Goal: Task Accomplishment & Management: Manage account settings

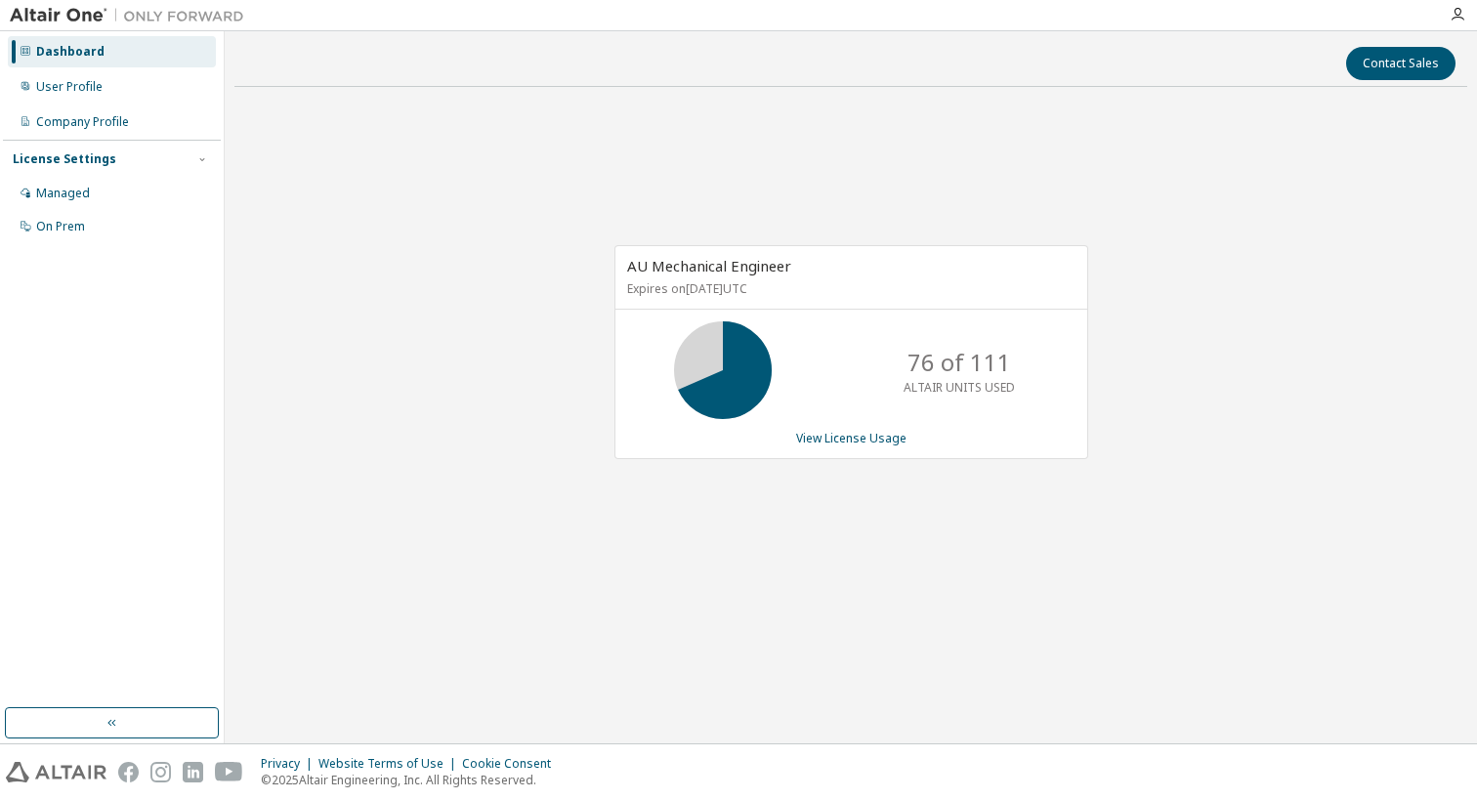
click at [855, 441] on link "View License Usage" at bounding box center [851, 438] width 110 height 17
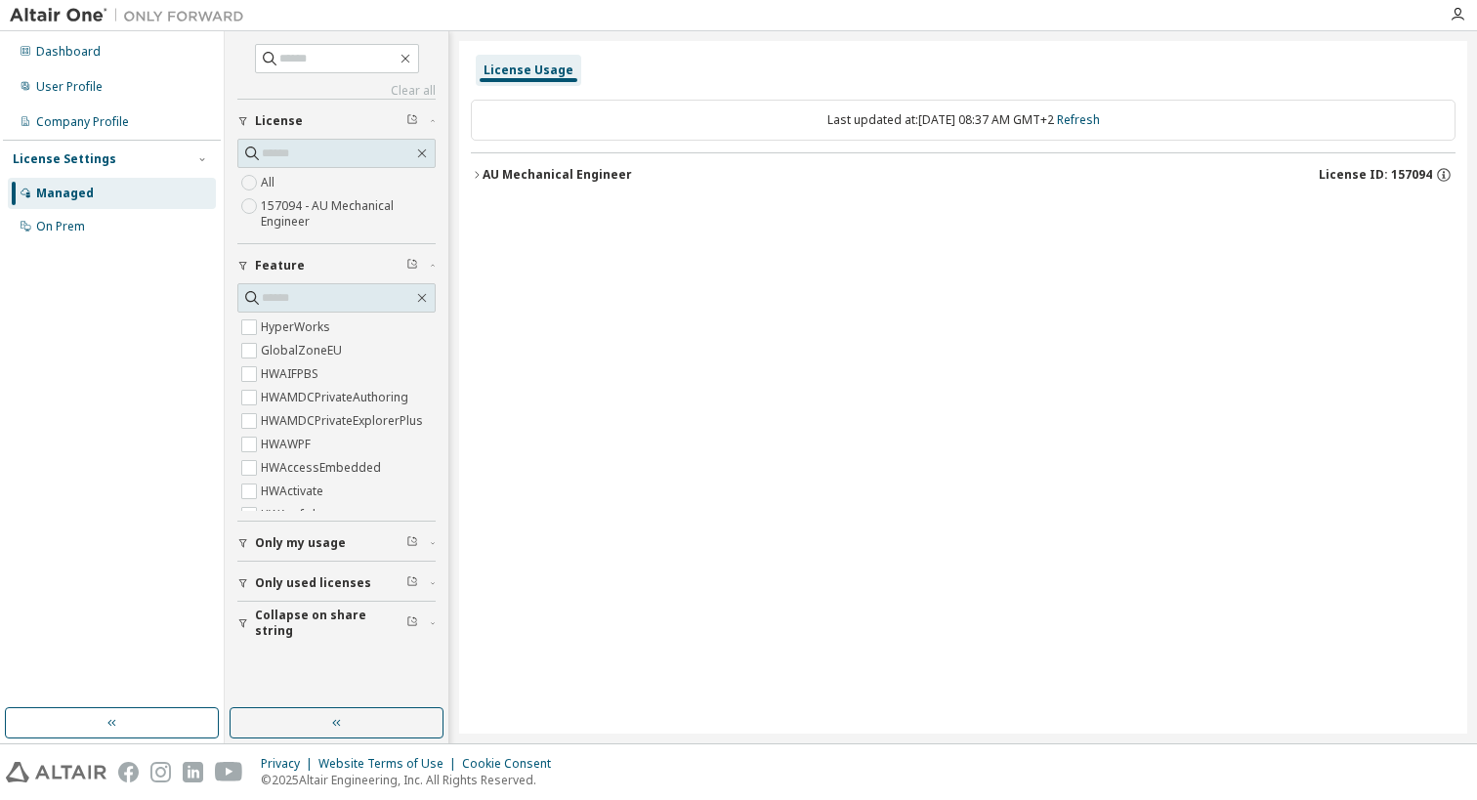
click at [487, 172] on div "AU Mechanical Engineer" at bounding box center [556, 175] width 149 height 16
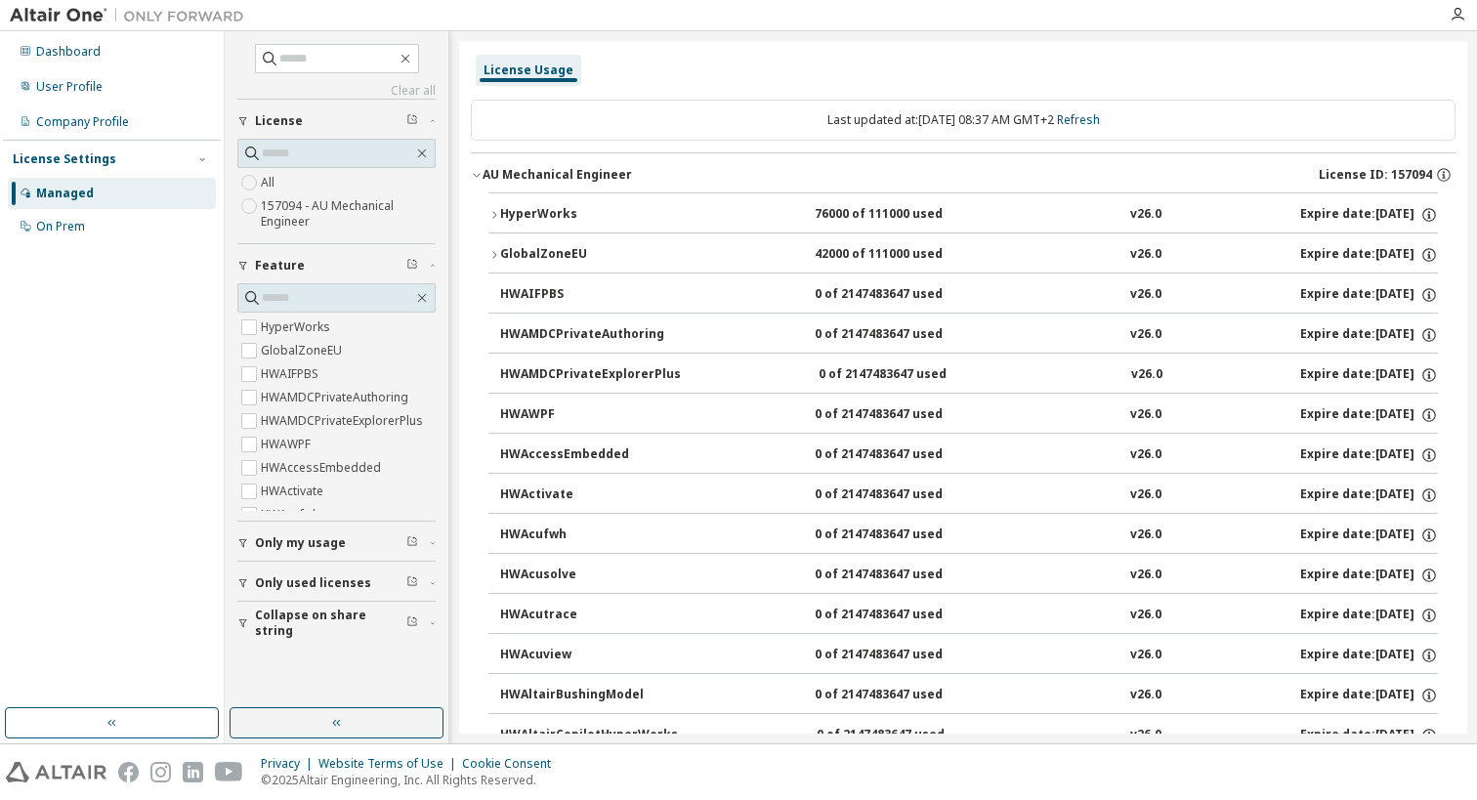
click at [76, 84] on div "User Profile" at bounding box center [69, 87] width 66 height 16
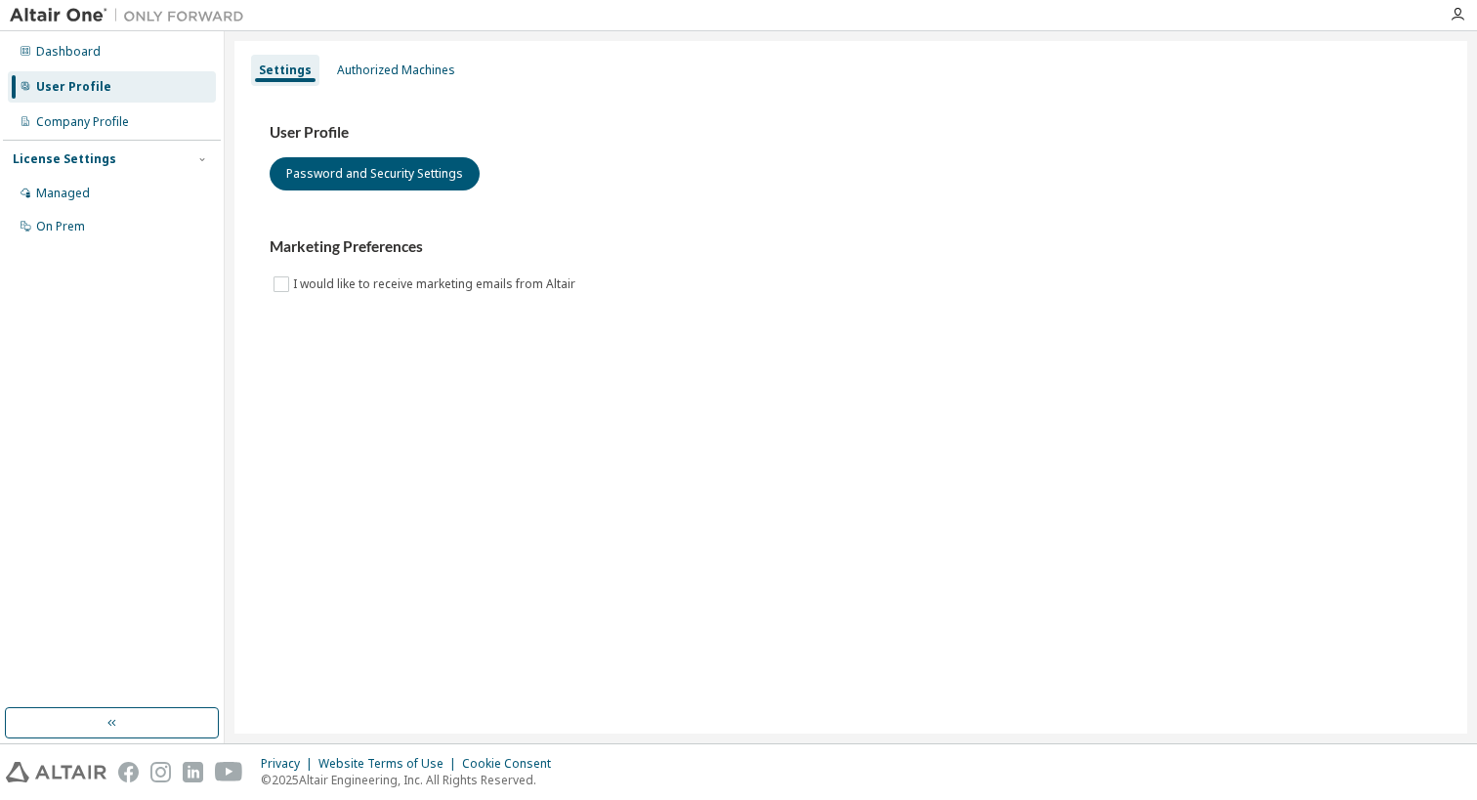
click at [369, 65] on div "Authorized Machines" at bounding box center [396, 70] width 118 height 16
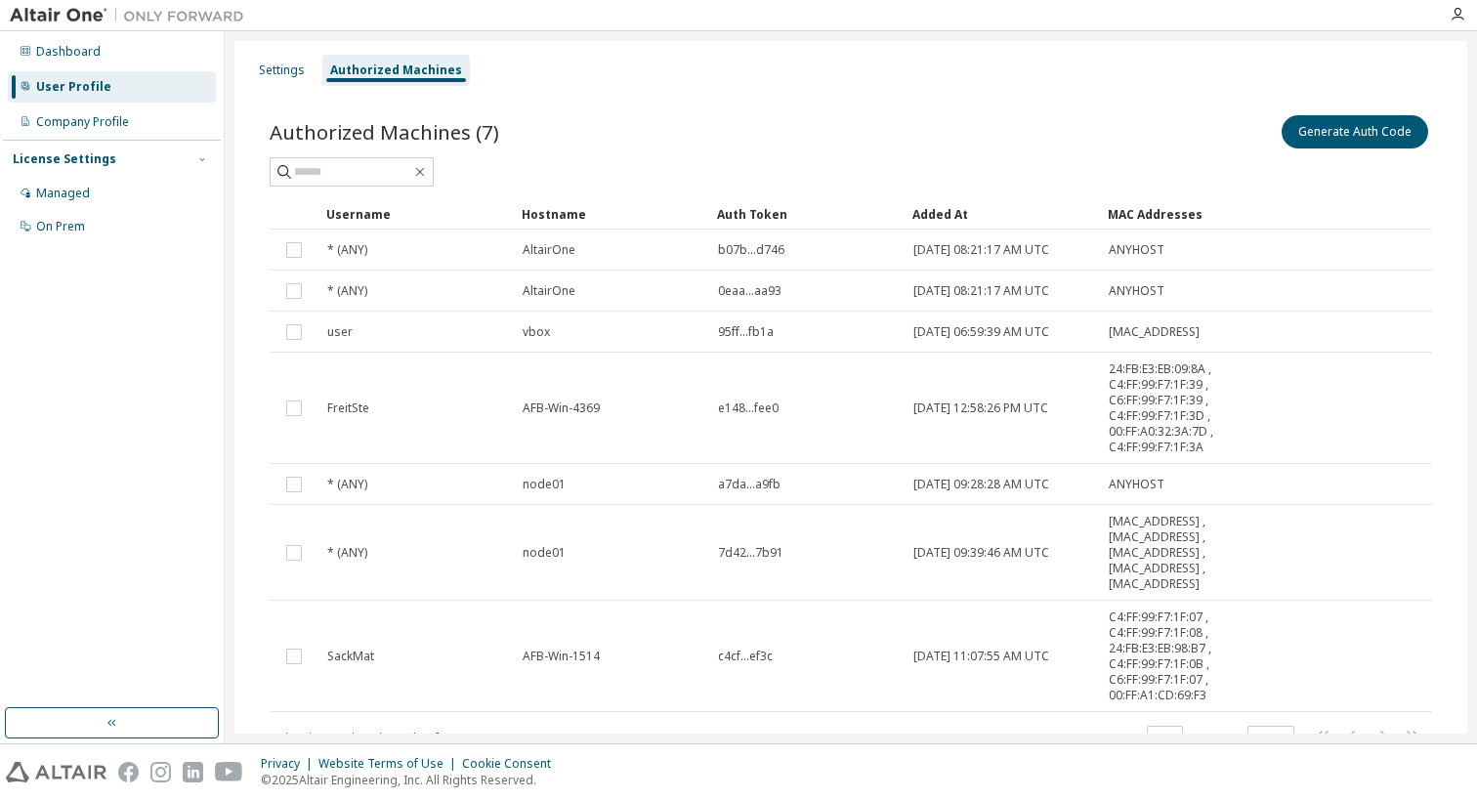
click at [67, 195] on div "Managed" at bounding box center [63, 194] width 54 height 16
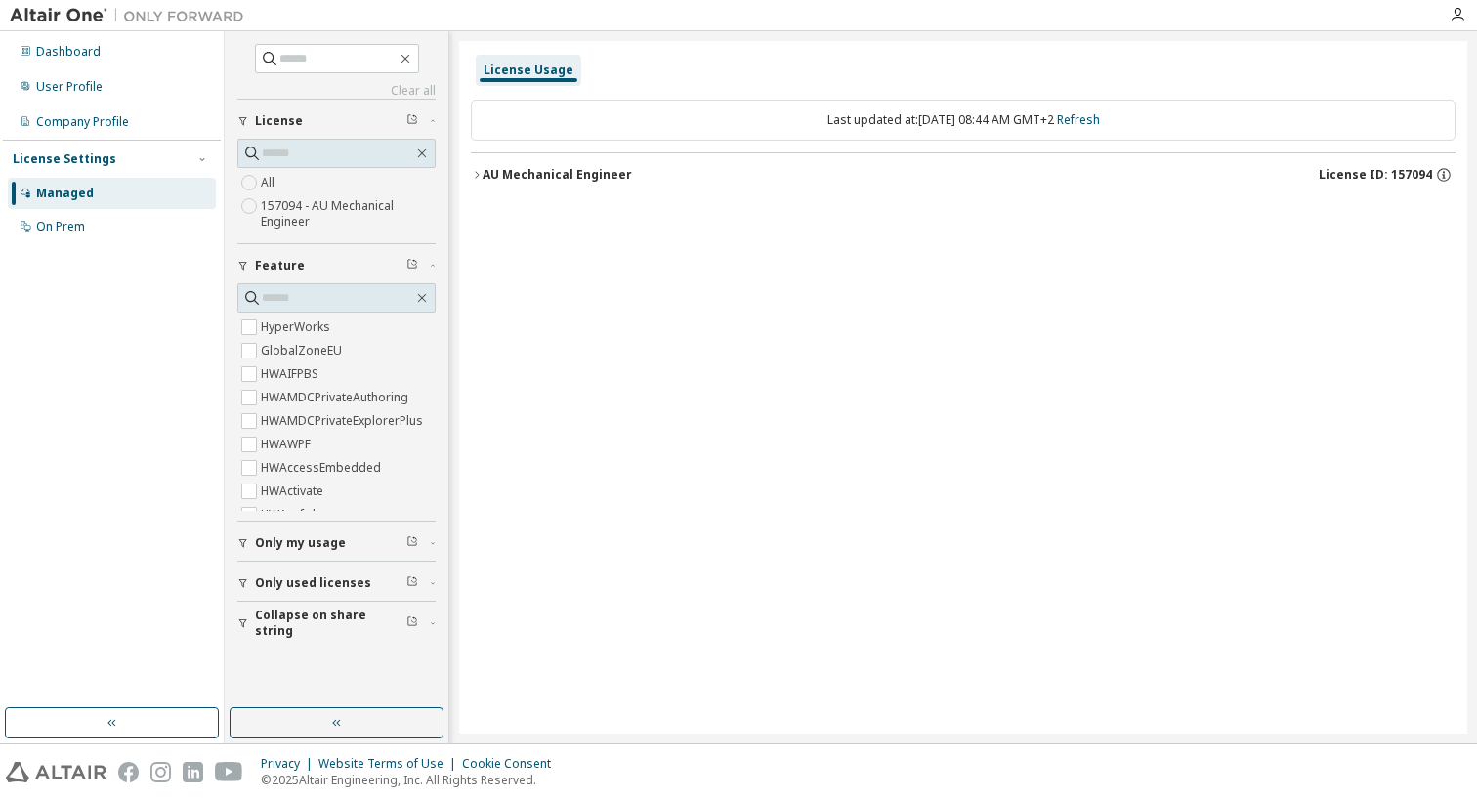
click at [500, 179] on div "AU Mechanical Engineer" at bounding box center [556, 175] width 149 height 16
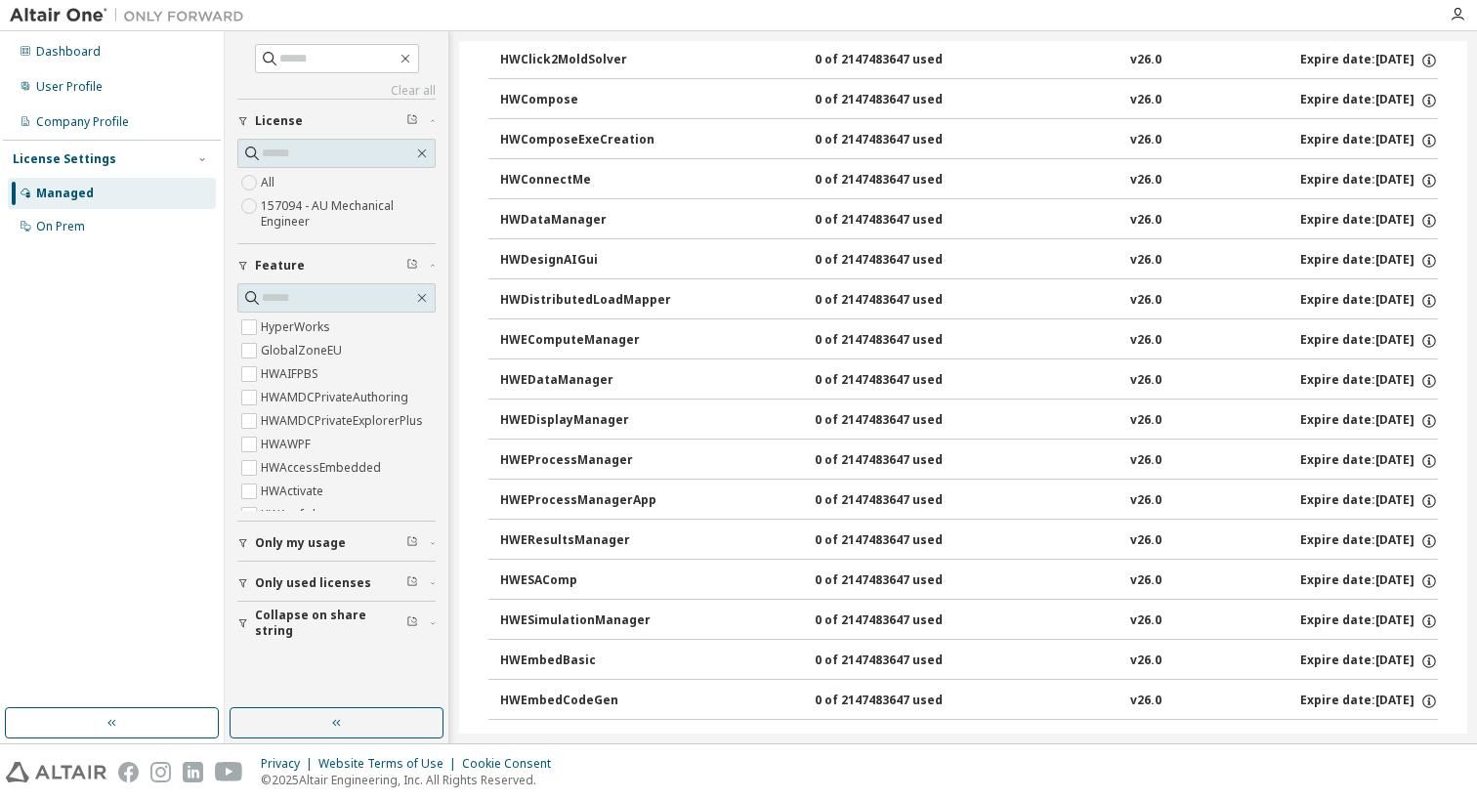
scroll to position [1758, 0]
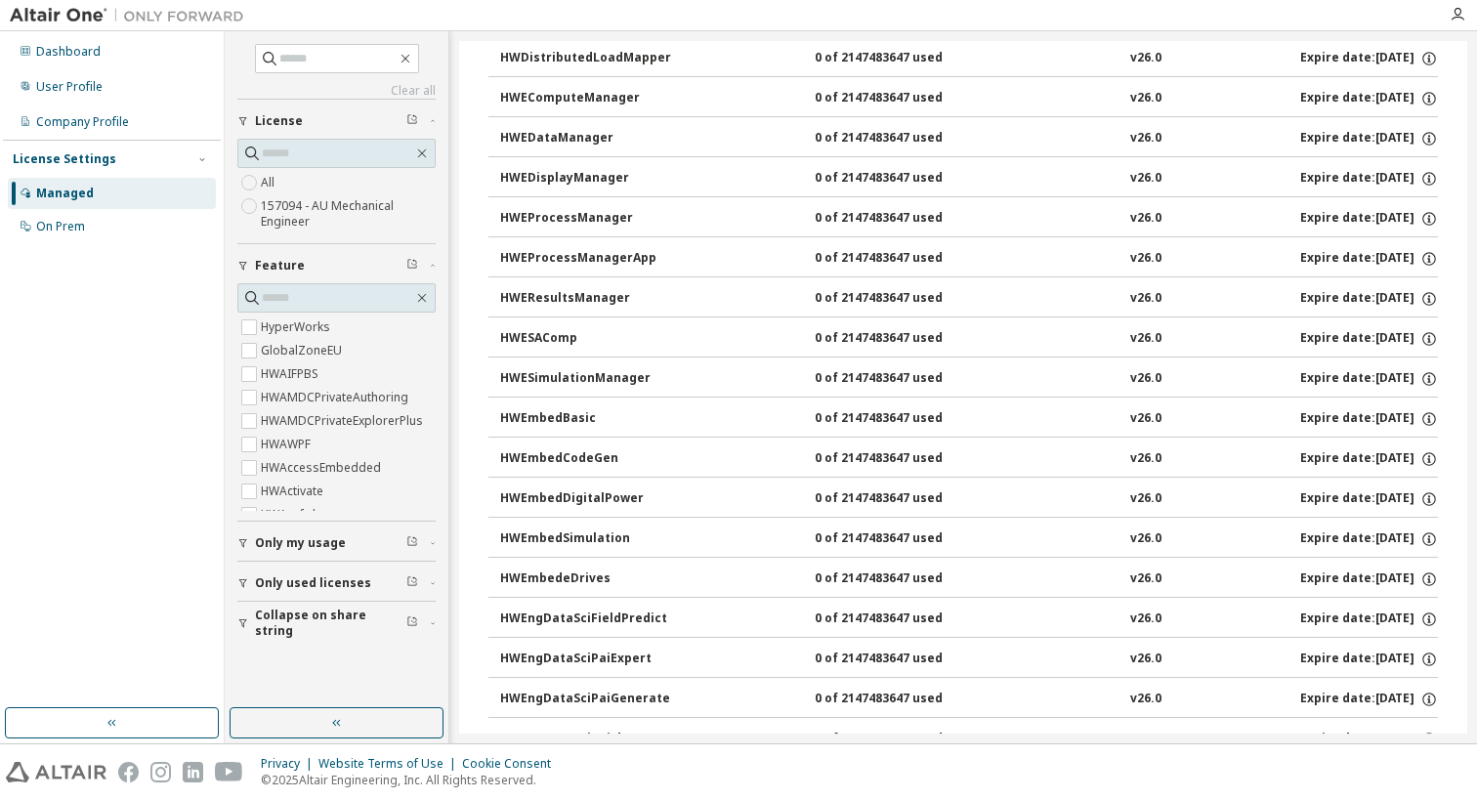
click at [116, 528] on div "Dashboard User Profile Company Profile License Settings Managed On Prem" at bounding box center [112, 369] width 218 height 671
click at [58, 194] on div "Managed" at bounding box center [65, 194] width 58 height 16
click at [62, 87] on div "User Profile" at bounding box center [69, 87] width 66 height 16
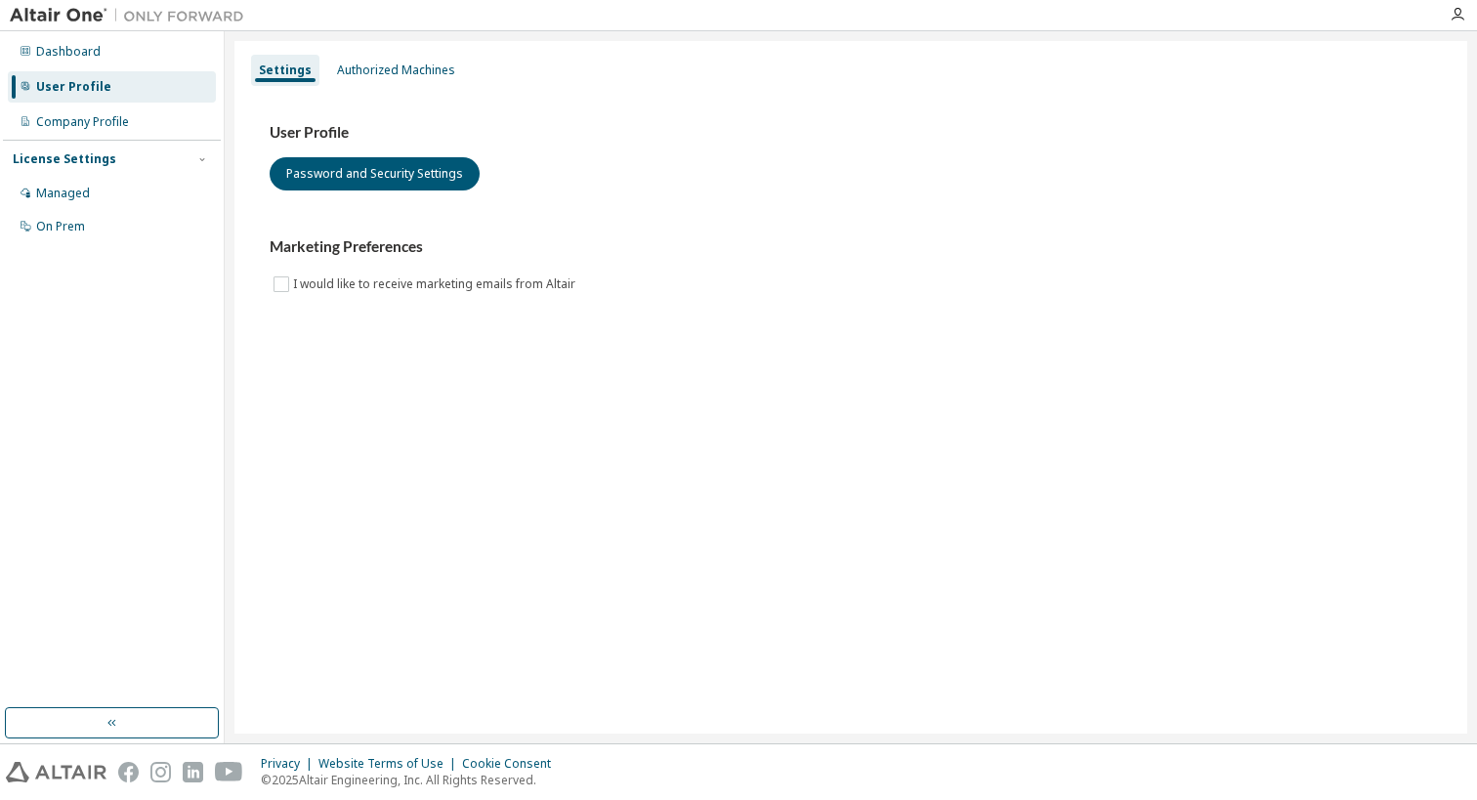
click at [362, 70] on div "Authorized Machines" at bounding box center [396, 70] width 118 height 16
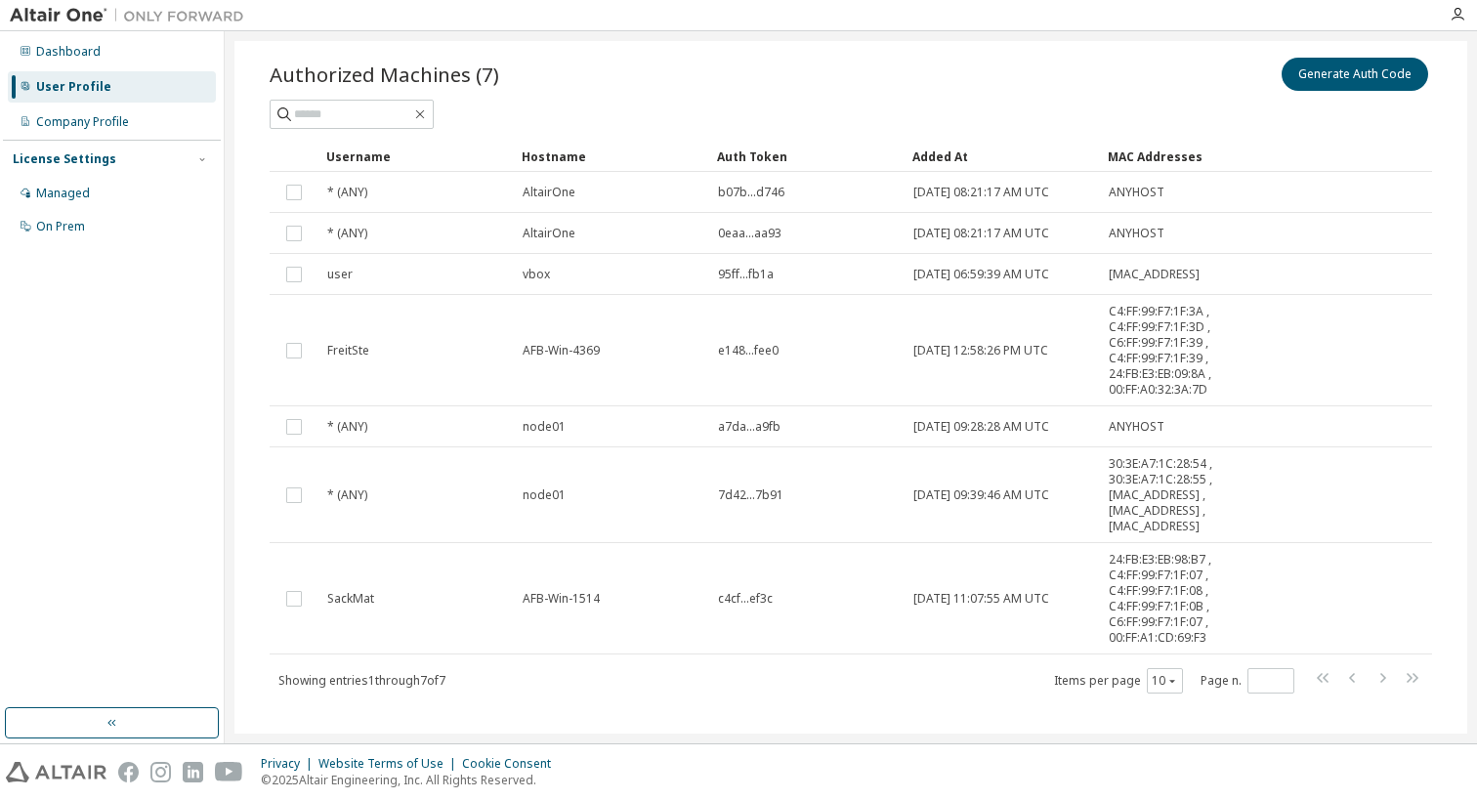
scroll to position [81, 0]
